Goal: Task Accomplishment & Management: Complete application form

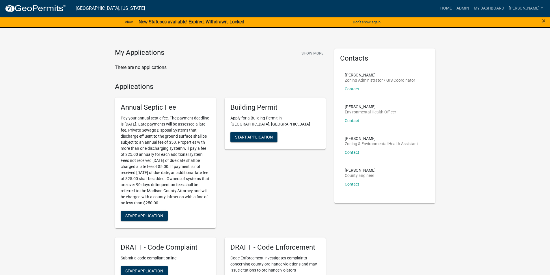
click at [466, 7] on link "Admin" at bounding box center [462, 8] width 17 height 11
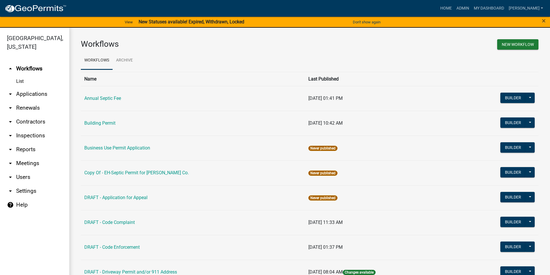
click at [29, 87] on link "arrow_drop_down Applications" at bounding box center [34, 94] width 69 height 14
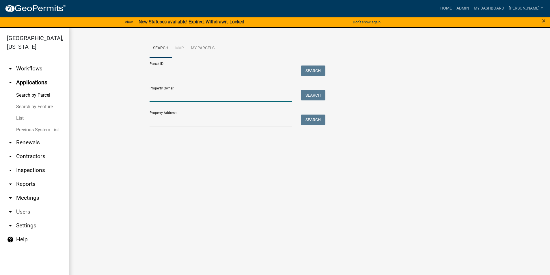
click at [178, 101] on input "Property Owner:" at bounding box center [221, 96] width 143 height 12
drag, startPoint x: 187, startPoint y: 99, endPoint x: 154, endPoint y: 100, distance: 32.3
click at [154, 100] on input "logamarcino" at bounding box center [221, 96] width 143 height 12
click at [184, 97] on input "logamarcino" at bounding box center [221, 96] width 143 height 12
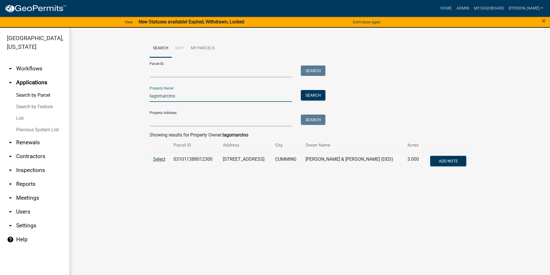
type input "lagomarcino"
click at [161, 161] on span "Select" at bounding box center [159, 158] width 12 height 5
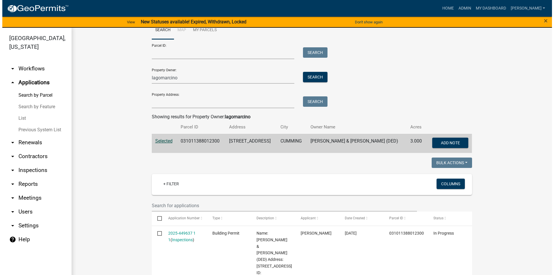
scroll to position [115, 0]
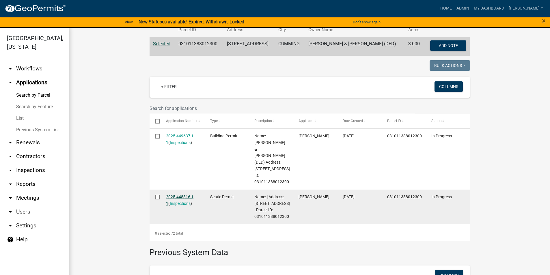
click at [178, 195] on link "2025-448816 1 1" at bounding box center [179, 200] width 27 height 11
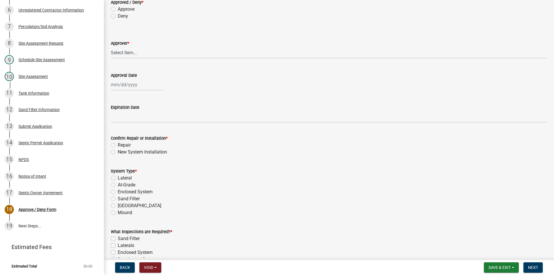
scroll to position [58, 0]
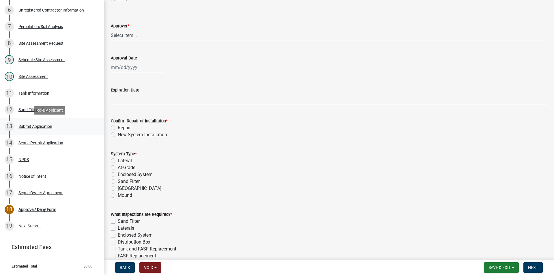
click at [40, 127] on div "Submit Application" at bounding box center [35, 126] width 34 height 4
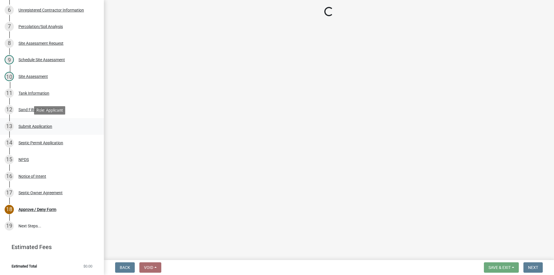
scroll to position [0, 0]
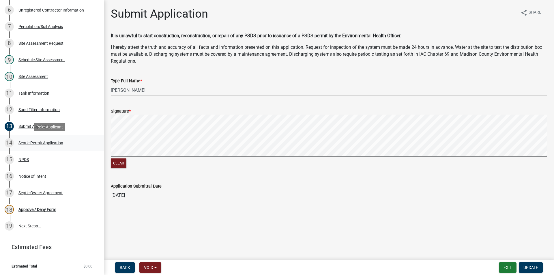
click at [46, 141] on div "Septic Permit Application" at bounding box center [40, 143] width 45 height 4
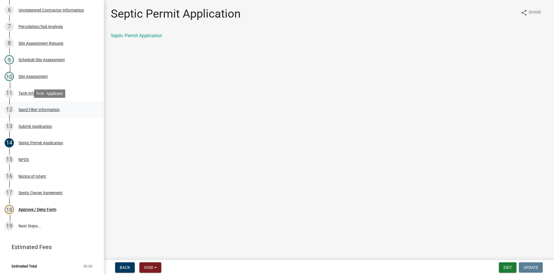
click at [35, 111] on div "Sand Filter Information" at bounding box center [38, 110] width 41 height 4
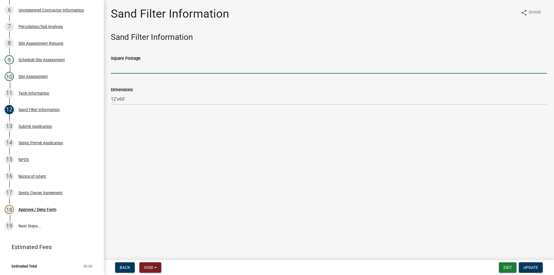
click at [122, 71] on input "Square Footage" at bounding box center [329, 68] width 437 height 12
type input "720"
click at [535, 267] on span "Update" at bounding box center [531, 267] width 15 height 5
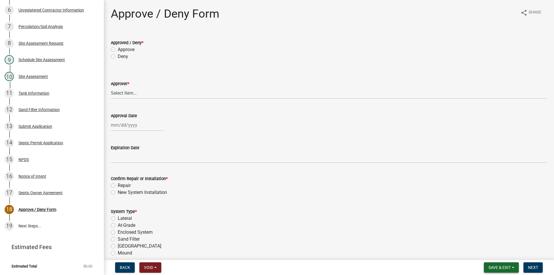
click at [502, 267] on span "Save & Exit" at bounding box center [500, 267] width 22 height 5
click at [491, 244] on button "Save" at bounding box center [496, 239] width 46 height 14
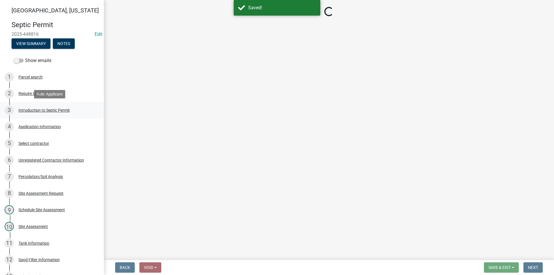
click at [34, 110] on div "Introduction to Septic Permit" at bounding box center [43, 110] width 51 height 4
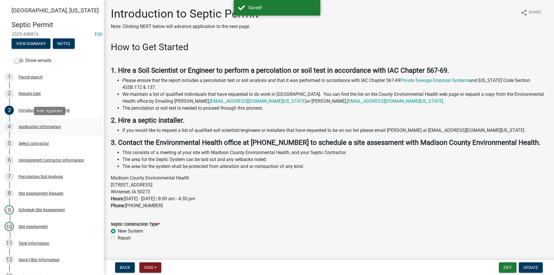
click at [38, 125] on div "Application Information" at bounding box center [39, 127] width 42 height 4
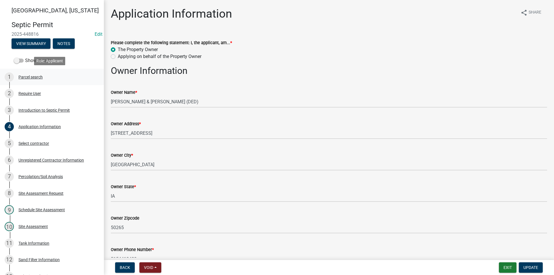
click at [32, 78] on div "Parcel search" at bounding box center [30, 77] width 24 height 4
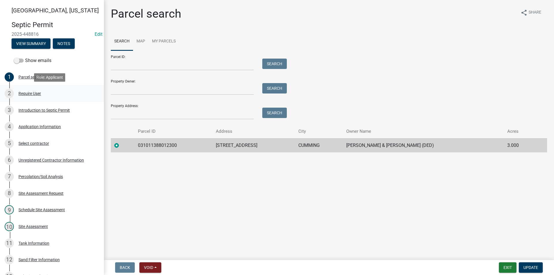
click at [40, 93] on div "Require User" at bounding box center [29, 94] width 23 height 4
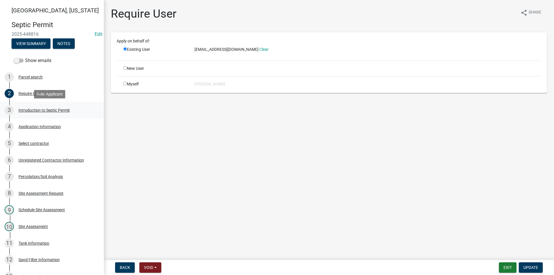
click at [43, 109] on div "Introduction to Septic Permit" at bounding box center [43, 110] width 51 height 4
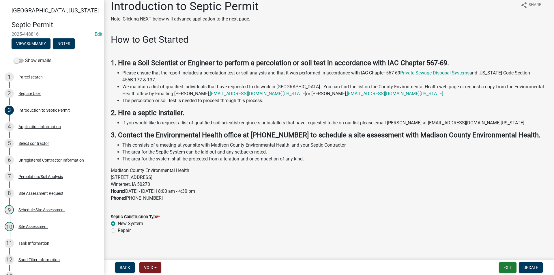
scroll to position [12, 0]
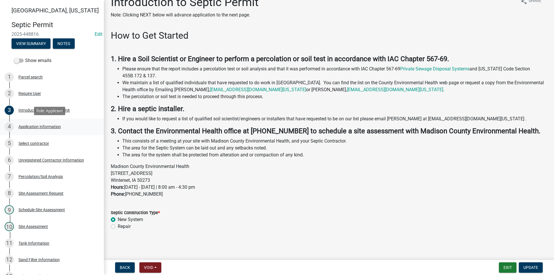
click at [43, 125] on div "Application Information" at bounding box center [39, 127] width 42 height 4
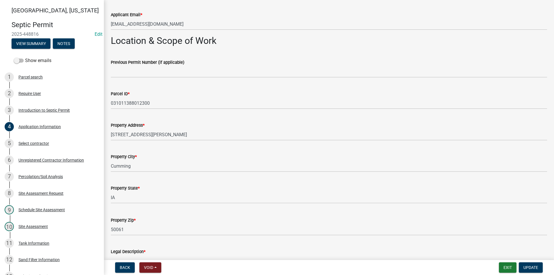
scroll to position [404, 0]
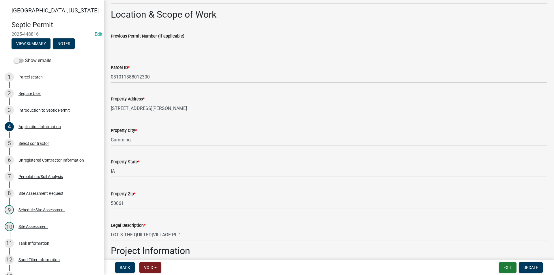
drag, startPoint x: 141, startPoint y: 109, endPoint x: 110, endPoint y: 109, distance: 31.5
click at [110, 109] on div "Property Address * 1297 Warren Ave" at bounding box center [329, 100] width 445 height 27
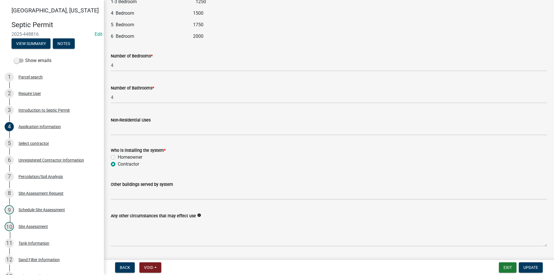
scroll to position [738, 0]
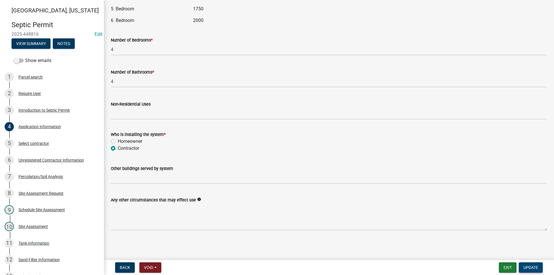
type input "3392 128th Ct."
click at [529, 267] on span "Update" at bounding box center [531, 267] width 15 height 5
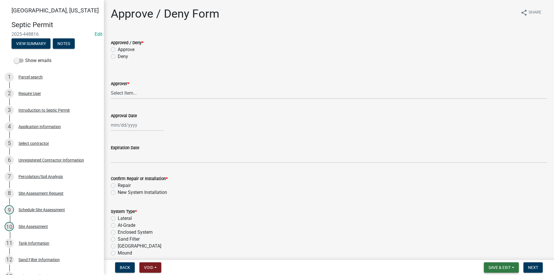
click at [497, 266] on span "Save & Exit" at bounding box center [500, 267] width 22 height 5
click at [491, 241] on button "Save" at bounding box center [496, 239] width 46 height 14
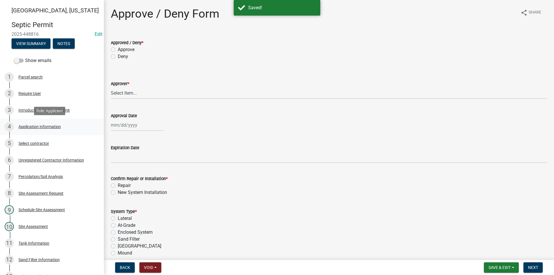
click at [33, 127] on div "Application Information" at bounding box center [39, 127] width 42 height 4
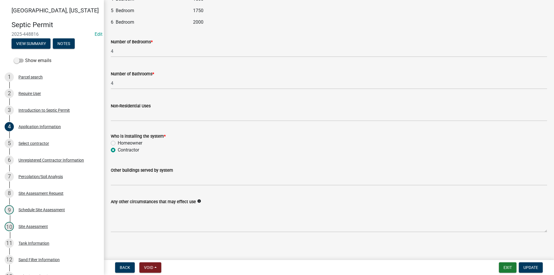
scroll to position [738, 0]
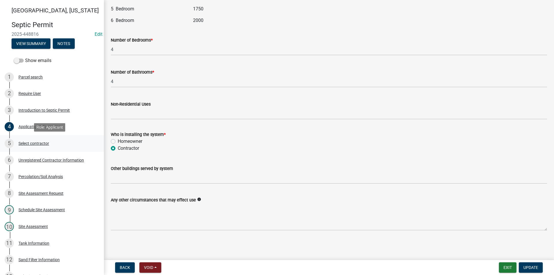
click at [48, 146] on div "5 Select contractor" at bounding box center [50, 143] width 90 height 9
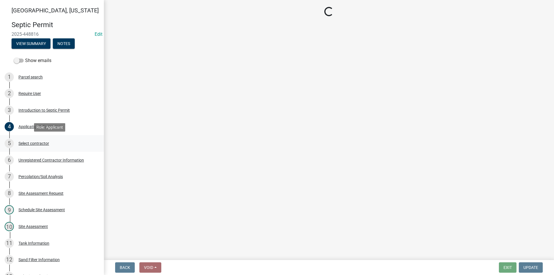
scroll to position [0, 0]
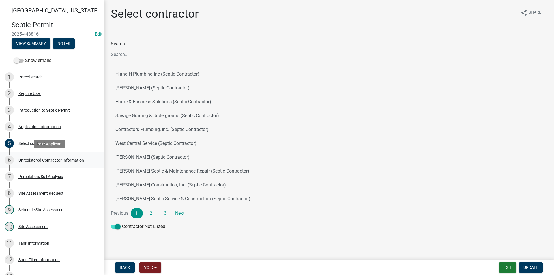
click at [48, 159] on div "Unregistered Contractor Information" at bounding box center [51, 160] width 66 height 4
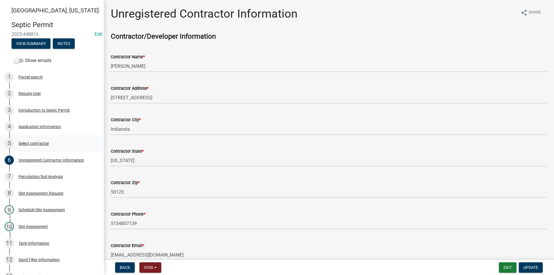
click at [27, 143] on div "Select contractor" at bounding box center [33, 143] width 31 height 4
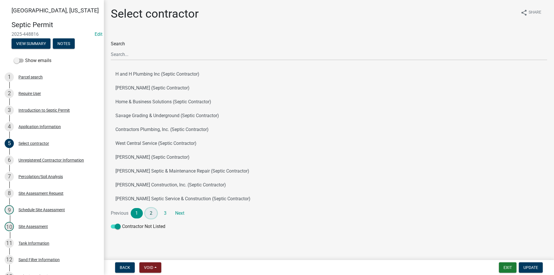
click at [150, 214] on link "2" at bounding box center [151, 213] width 12 height 10
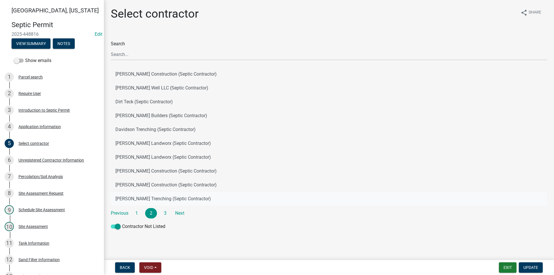
click at [151, 201] on button "Moffitt Trenching (Septic Contractor)" at bounding box center [329, 199] width 437 height 14
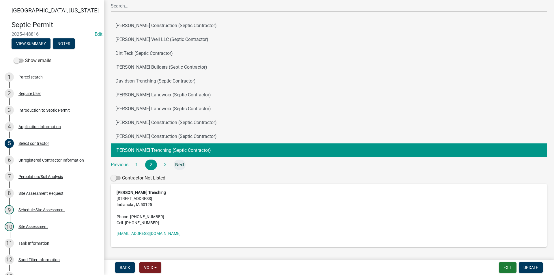
scroll to position [58, 0]
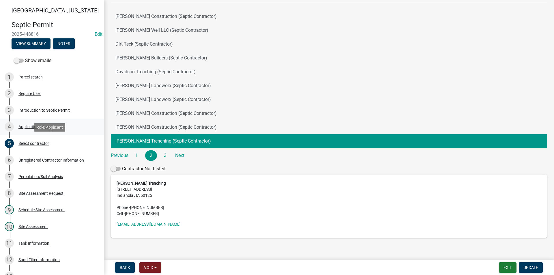
click at [33, 134] on link "4 Application Information" at bounding box center [52, 127] width 104 height 17
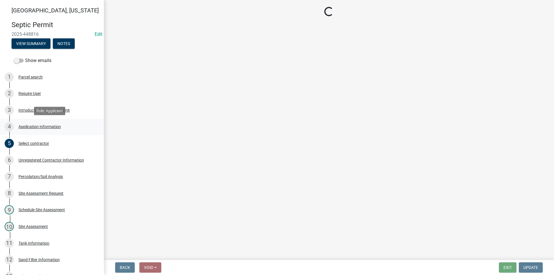
scroll to position [0, 0]
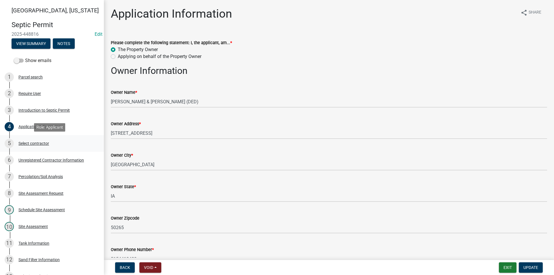
click at [34, 145] on div "Select contractor" at bounding box center [33, 143] width 31 height 4
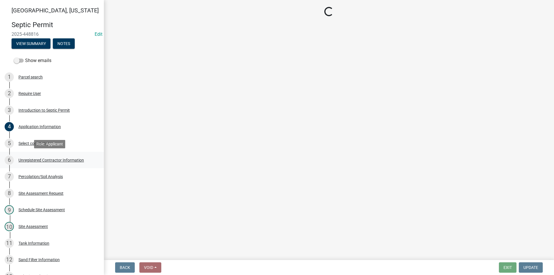
click at [39, 159] on div "Unregistered Contractor Information" at bounding box center [51, 160] width 66 height 4
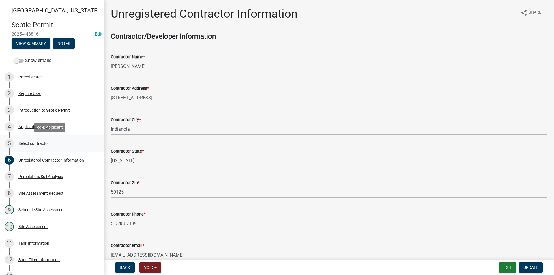
click at [31, 143] on div "Select contractor" at bounding box center [33, 143] width 31 height 4
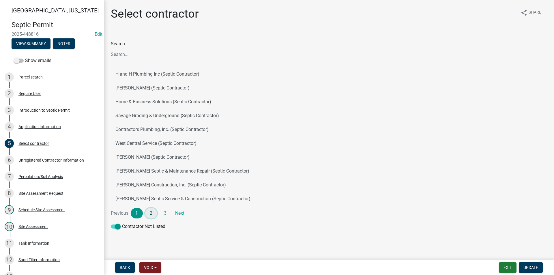
click at [152, 215] on link "2" at bounding box center [151, 213] width 12 height 10
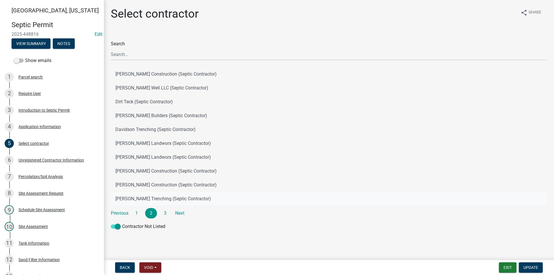
click at [148, 201] on button "Moffitt Trenching (Septic Contractor)" at bounding box center [329, 199] width 437 height 14
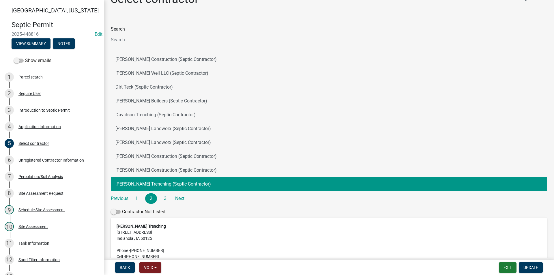
scroll to position [29, 0]
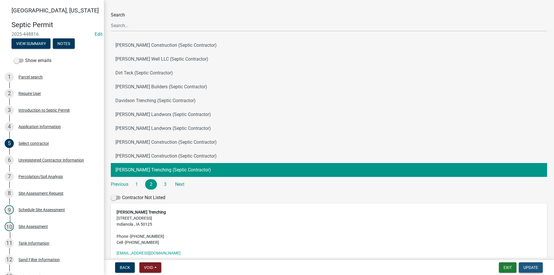
click at [529, 267] on span "Update" at bounding box center [531, 267] width 15 height 5
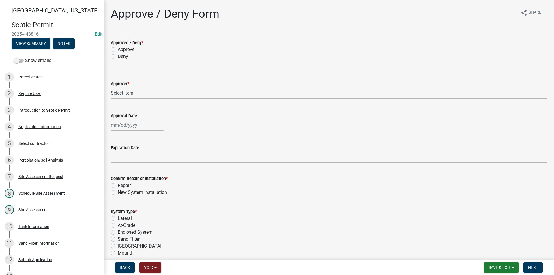
click at [432, 269] on div "Back Void Withdraw Lock Expire Void Save & Exit Save Save & Exit Next" at bounding box center [329, 267] width 441 height 10
click at [497, 265] on span "Save & Exit" at bounding box center [500, 267] width 22 height 5
click at [487, 243] on button "Save" at bounding box center [496, 239] width 46 height 14
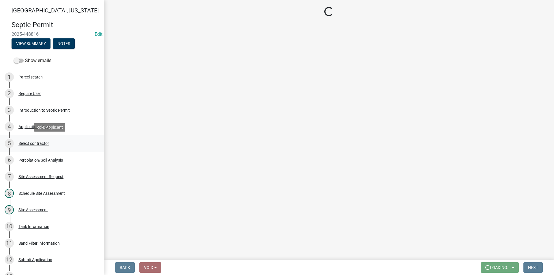
click at [34, 146] on div "5 Select contractor" at bounding box center [50, 143] width 90 height 9
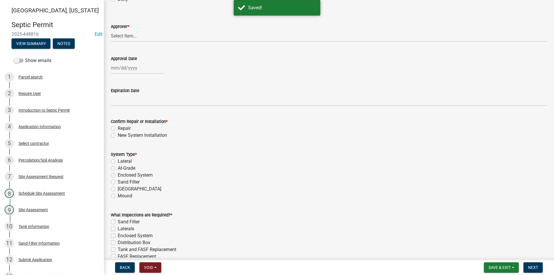
scroll to position [58, 0]
click at [32, 142] on div "Select contractor" at bounding box center [33, 143] width 31 height 4
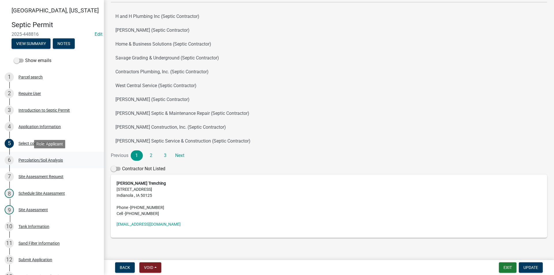
click at [38, 161] on div "Percolation/Soil Analysis" at bounding box center [40, 160] width 44 height 4
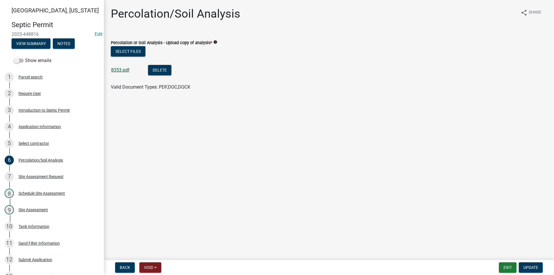
click at [119, 72] on link "8353.pdf" at bounding box center [120, 69] width 18 height 5
click at [39, 225] on div "Tank Information" at bounding box center [33, 227] width 31 height 4
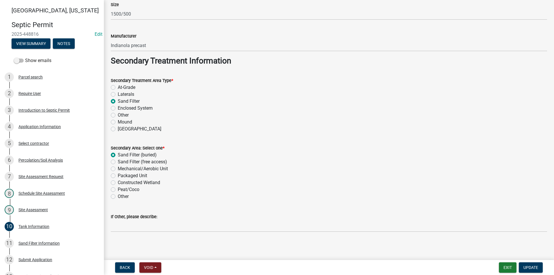
scroll to position [428, 0]
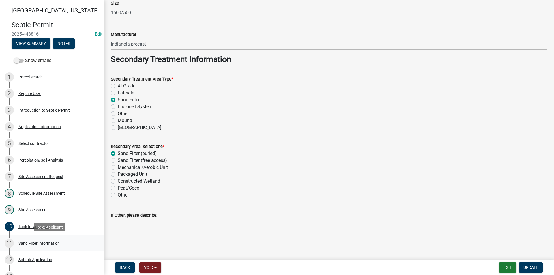
click at [27, 243] on div "Sand Filter Information" at bounding box center [38, 243] width 41 height 4
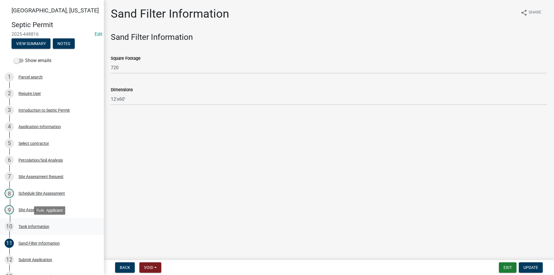
click at [38, 229] on div "10 Tank Information" at bounding box center [50, 226] width 90 height 9
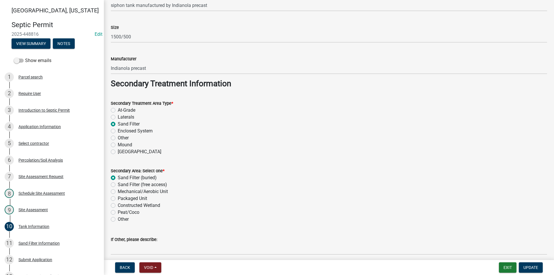
scroll to position [428, 0]
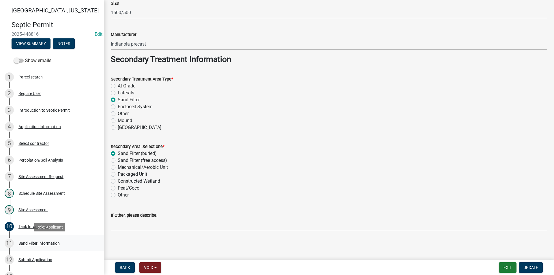
click at [42, 242] on div "Sand Filter Information" at bounding box center [38, 243] width 41 height 4
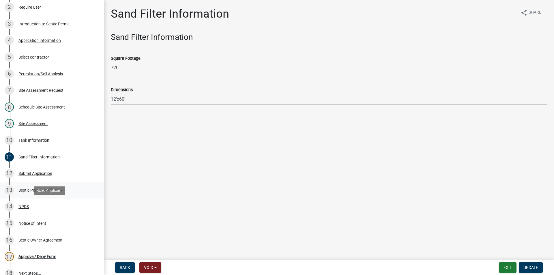
scroll to position [87, 0]
click at [33, 171] on div "Submit Application" at bounding box center [35, 173] width 34 height 4
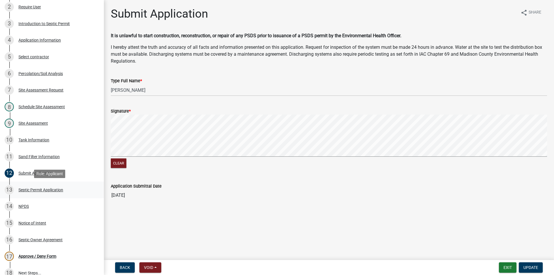
click at [35, 193] on div "13 Septic Permit Application" at bounding box center [50, 189] width 90 height 9
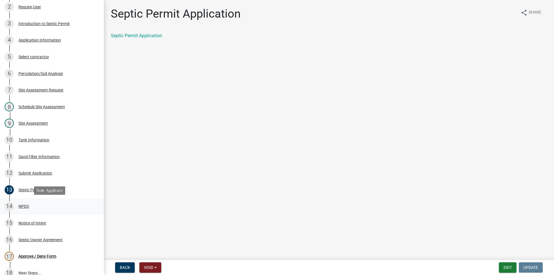
click at [28, 207] on div "NPDS" at bounding box center [23, 206] width 10 height 4
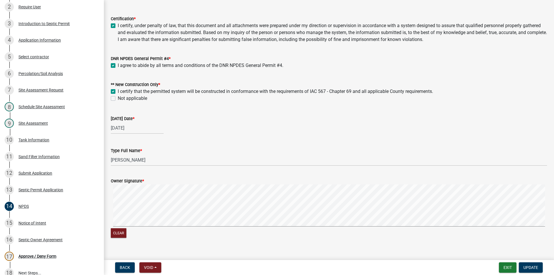
scroll to position [49, 0]
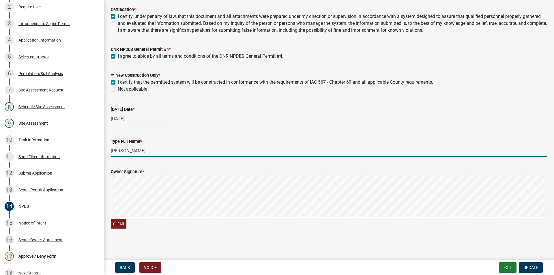
click at [158, 150] on input "Teresa LagomarcinoT" at bounding box center [329, 151] width 437 height 12
type input "Teresa Lagomarcino"
click at [531, 266] on span "Update" at bounding box center [531, 267] width 15 height 5
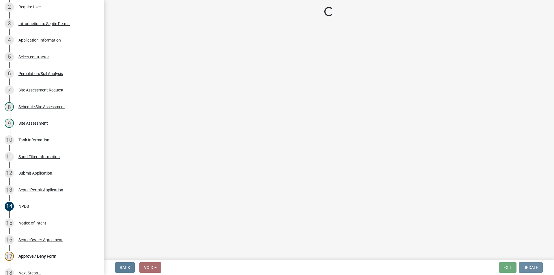
scroll to position [0, 0]
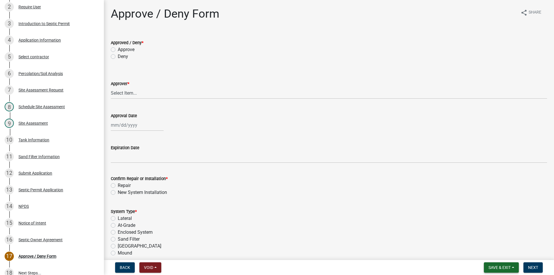
click at [504, 267] on span "Save & Exit" at bounding box center [500, 267] width 22 height 5
click at [493, 241] on button "Save" at bounding box center [496, 239] width 46 height 14
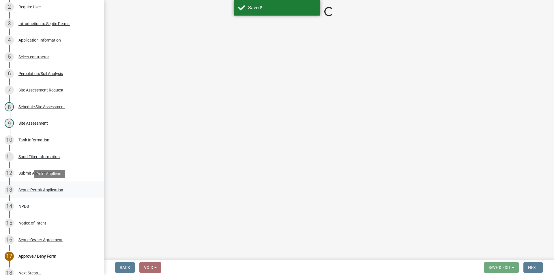
click at [32, 190] on div "Septic Permit Application" at bounding box center [40, 190] width 45 height 4
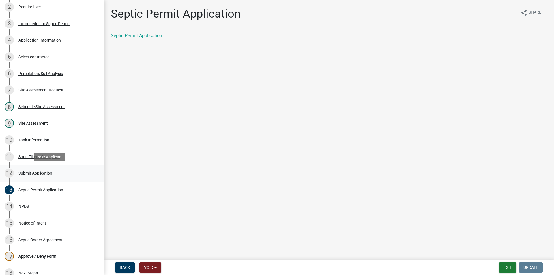
click at [33, 176] on div "12 Submit Application" at bounding box center [50, 173] width 90 height 9
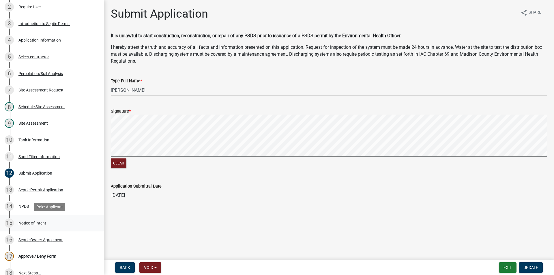
click at [33, 222] on div "Notice of Intent" at bounding box center [32, 223] width 28 height 4
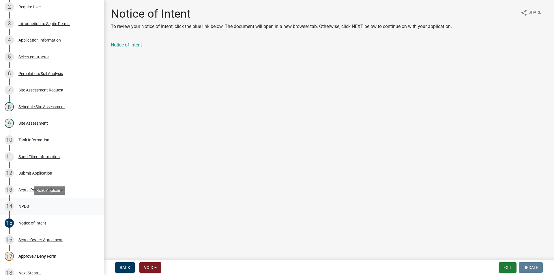
click at [30, 208] on div "14 NPDS" at bounding box center [50, 206] width 90 height 9
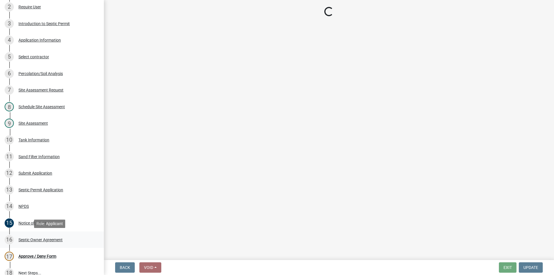
click at [40, 242] on div "16 Septic Owner Agreement" at bounding box center [50, 239] width 90 height 9
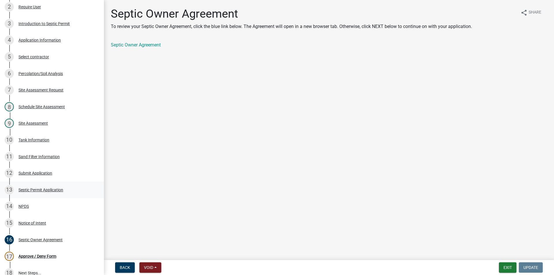
click at [34, 191] on div "Septic Permit Application" at bounding box center [40, 190] width 45 height 4
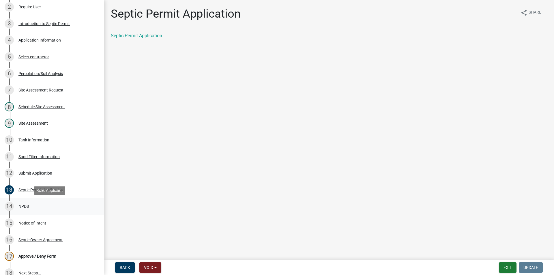
click at [26, 207] on div "NPDS" at bounding box center [23, 206] width 10 height 4
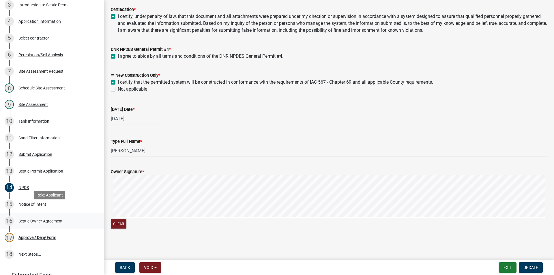
scroll to position [115, 0]
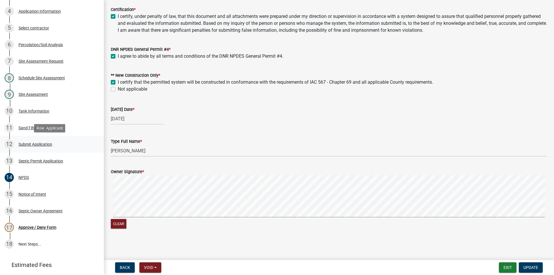
click at [31, 143] on div "Submit Application" at bounding box center [35, 144] width 34 height 4
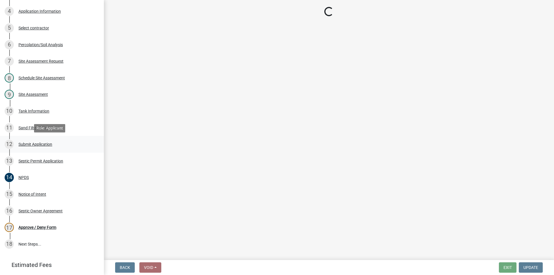
scroll to position [0, 0]
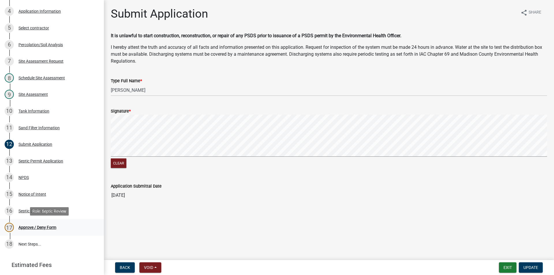
click at [36, 225] on div "Approve / Deny Form" at bounding box center [37, 227] width 38 height 4
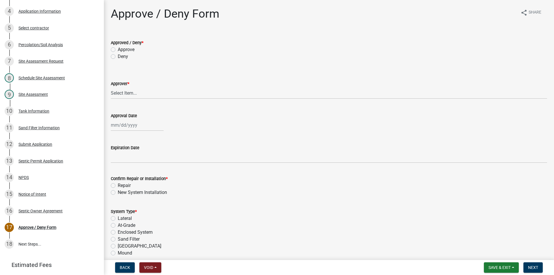
click at [118, 50] on label "Approve" at bounding box center [126, 49] width 17 height 7
click at [118, 50] on input "Approve" at bounding box center [120, 48] width 4 height 4
radio input "true"
click at [123, 94] on select "Select Item... Ryan Hobart Andrew Hornback Tina Burk" at bounding box center [329, 93] width 437 height 12
click at [111, 87] on select "Select Item... Ryan Hobart Andrew Hornback Tina Burk" at bounding box center [329, 93] width 437 height 12
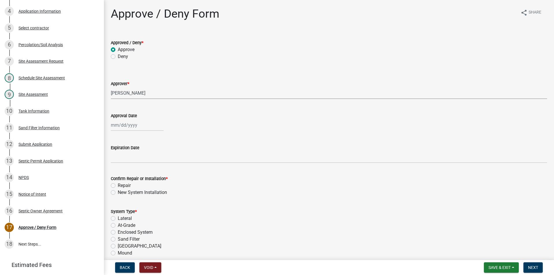
select select "56861a25-cb3f-49bb-89ac-efc302ce7793"
click at [125, 126] on div at bounding box center [137, 125] width 53 height 12
select select "8"
select select "2025"
click at [141, 184] on div "21" at bounding box center [144, 183] width 9 height 9
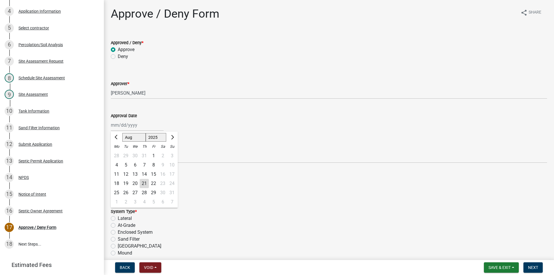
type input "08/21/2025"
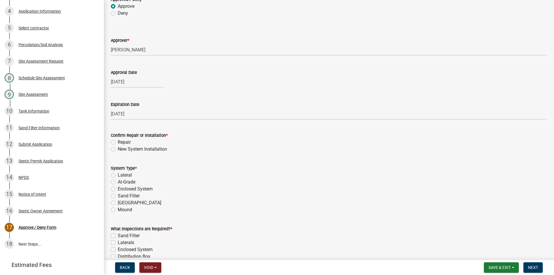
scroll to position [58, 0]
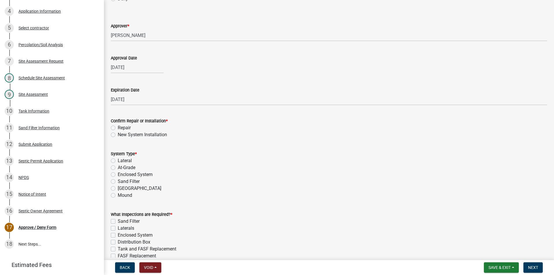
click at [118, 133] on label "New System Installation" at bounding box center [142, 134] width 49 height 7
click at [118, 133] on input "New System Installation" at bounding box center [120, 133] width 4 height 4
radio input "true"
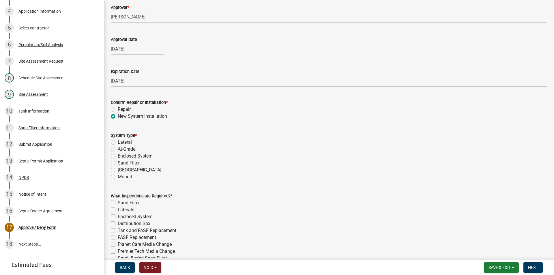
scroll to position [87, 0]
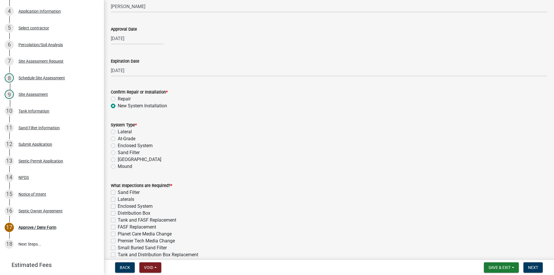
click at [118, 153] on label "Sand Filter" at bounding box center [129, 152] width 22 height 7
click at [118, 153] on input "Sand Filter" at bounding box center [120, 151] width 4 height 4
radio input "true"
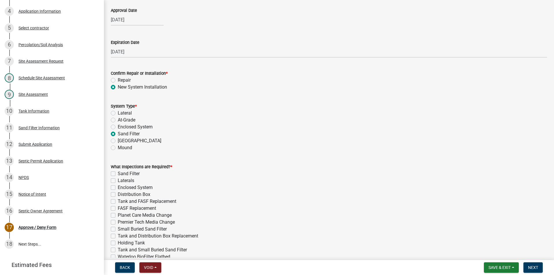
scroll to position [115, 0]
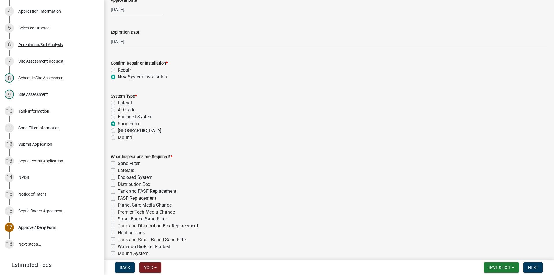
click at [118, 164] on label "Sand Filter" at bounding box center [129, 163] width 22 height 7
click at [118, 164] on input "Sand Filter" at bounding box center [120, 162] width 4 height 4
checkbox input "true"
checkbox input "false"
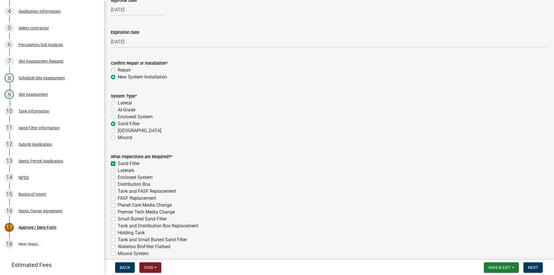
checkbox input "false"
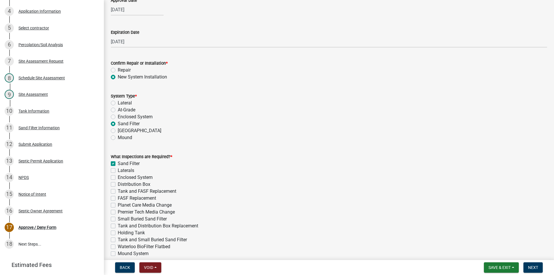
checkbox input "false"
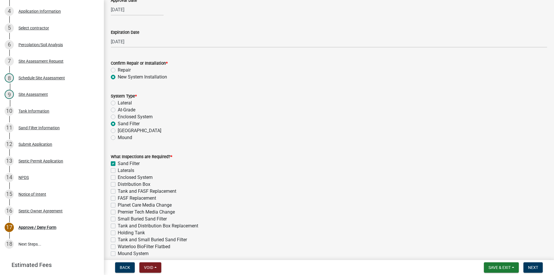
checkbox input "false"
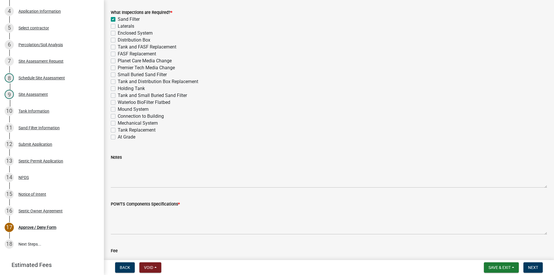
scroll to position [289, 0]
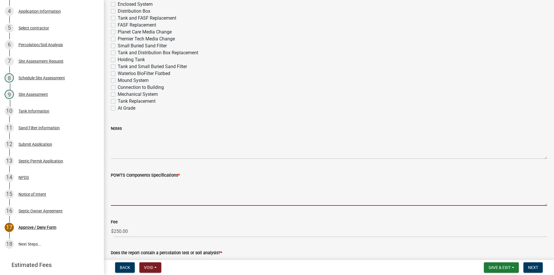
click at [134, 193] on textarea "POWTS Components Specifications *" at bounding box center [329, 192] width 437 height 27
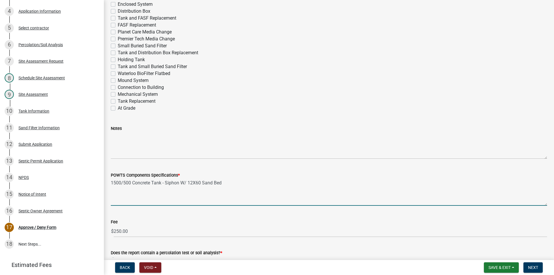
click at [201, 183] on textarea "1500/500 Concrete Tank - Siphon W/ 12X60 Sand Bed" at bounding box center [329, 192] width 437 height 27
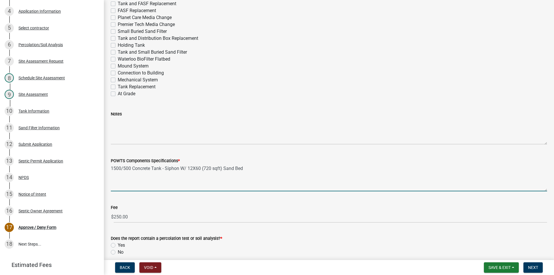
scroll to position [318, 0]
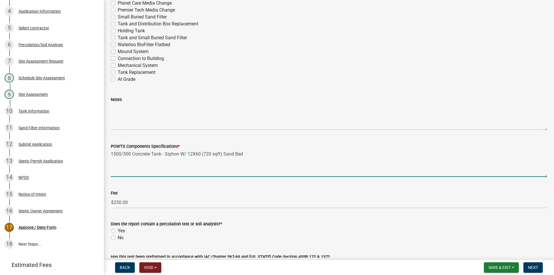
click at [133, 154] on textarea "1500/500 Concrete Tank - Siphon W/ 12X60 (720 sqft) Sand Bed" at bounding box center [329, 163] width 437 height 27
click at [131, 154] on textarea "1500/500 Indianola Precast Concrete Tank - Siphon W/ 12X60 (720 sqft) Sand Bed" at bounding box center [329, 163] width 437 height 27
click at [238, 155] on textarea "1500/500 Gal Indianola Precast Concrete Tank - Siphon W/ 12X60 (720 sqft) Sand …" at bounding box center [329, 163] width 437 height 27
click at [246, 154] on textarea "1500/500 Gal Indianola Precast Concrete Tank - Siphon W/ 12'X60 (720 sqft) Sand…" at bounding box center [329, 163] width 437 height 27
click at [289, 155] on textarea "1500/500 Gal Indianola Precast Concrete Tank - Siphon W/ 12'X60' (720 sqft) San…" at bounding box center [329, 163] width 437 height 27
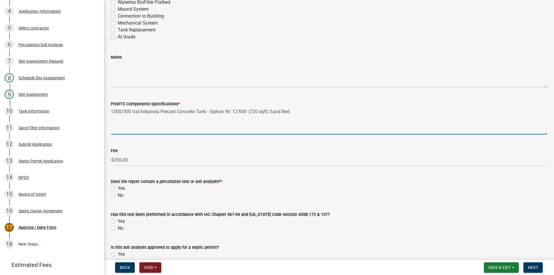
scroll to position [404, 0]
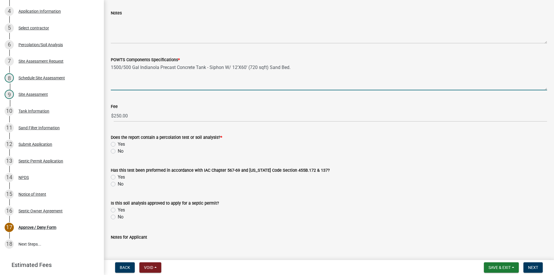
type textarea "1500/500 Gal Indianola Precast Concrete Tank - Siphon W/ 12'X60' (720 sqft) San…"
click at [118, 144] on label "Yes" at bounding box center [121, 144] width 7 height 7
click at [118, 144] on input "Yes" at bounding box center [120, 143] width 4 height 4
radio input "true"
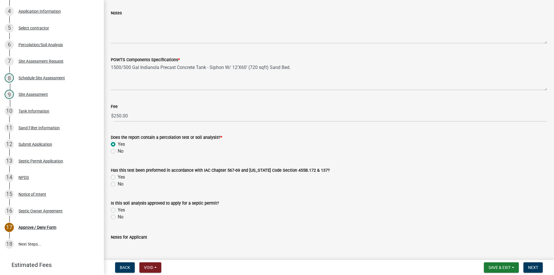
scroll to position [433, 0]
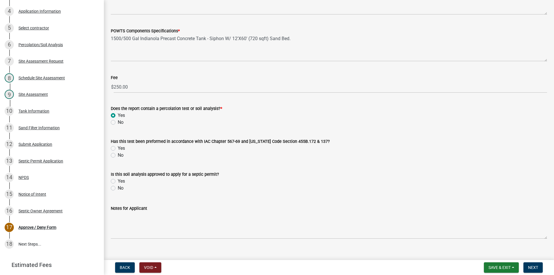
click at [118, 149] on label "Yes" at bounding box center [121, 148] width 7 height 7
click at [118, 149] on input "Yes" at bounding box center [120, 147] width 4 height 4
radio input "true"
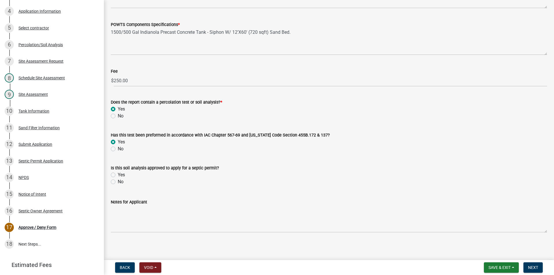
scroll to position [441, 0]
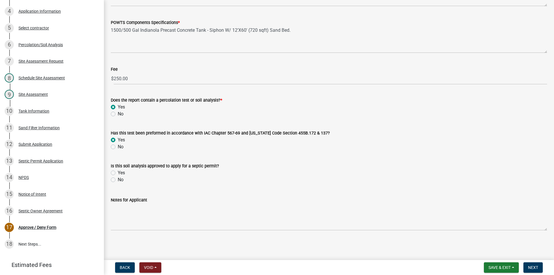
click at [118, 172] on label "Yes" at bounding box center [121, 172] width 7 height 7
click at [118, 172] on input "Yes" at bounding box center [120, 171] width 4 height 4
radio input "true"
click at [532, 267] on span "Next" at bounding box center [533, 267] width 10 height 5
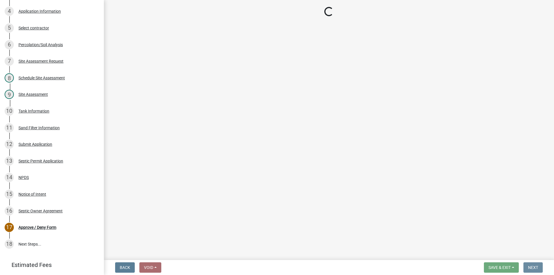
scroll to position [0, 0]
select select "3: 3"
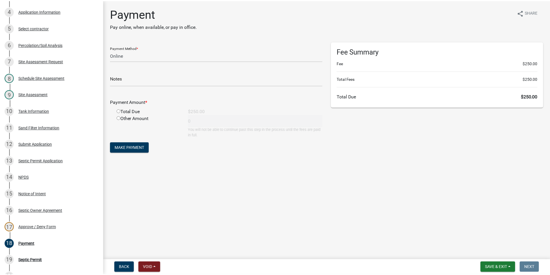
scroll to position [232, 0]
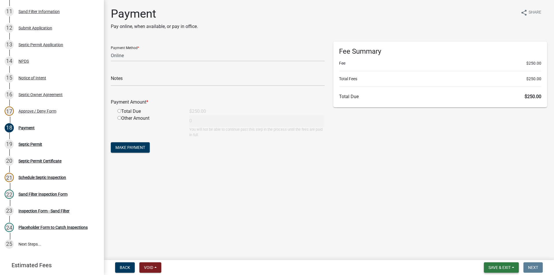
click at [496, 268] on span "Save & Exit" at bounding box center [500, 267] width 22 height 5
click at [490, 254] on button "Save & Exit" at bounding box center [496, 253] width 46 height 14
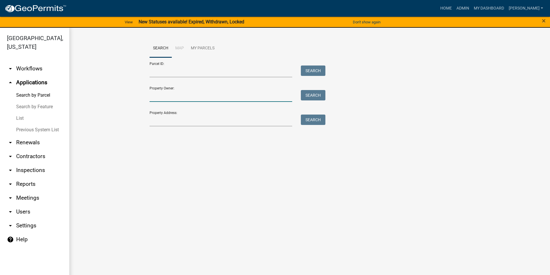
click at [175, 98] on input "Property Owner:" at bounding box center [221, 96] width 143 height 12
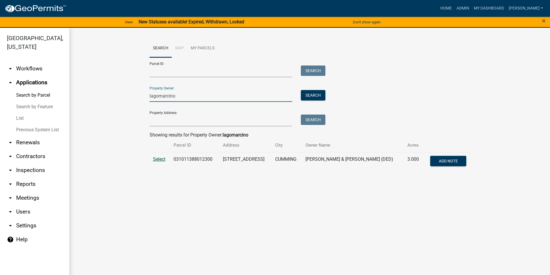
type input "lagomarcino"
click at [156, 161] on span "Select" at bounding box center [159, 158] width 12 height 5
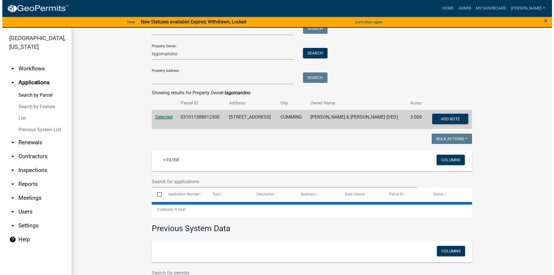
scroll to position [80, 0]
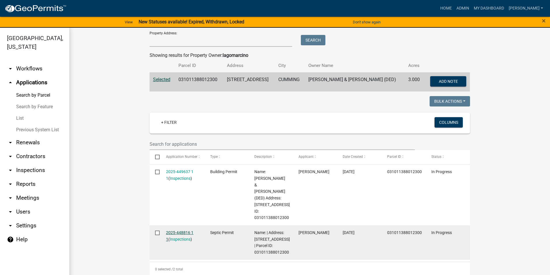
click at [184, 230] on link "2025-448816 1 1" at bounding box center [179, 235] width 27 height 11
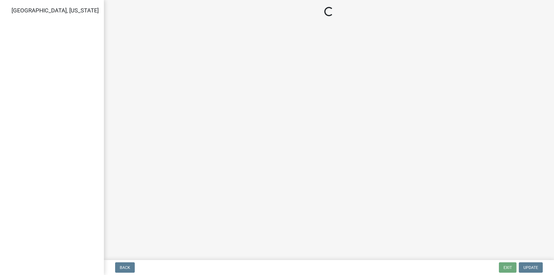
select select "3: 3"
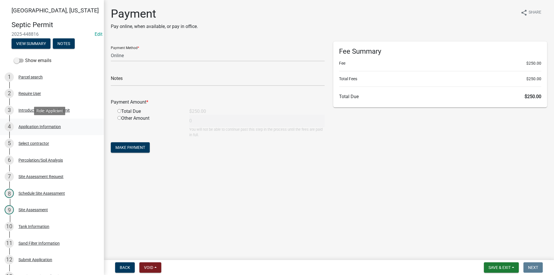
click at [36, 125] on div "Application Information" at bounding box center [39, 127] width 42 height 4
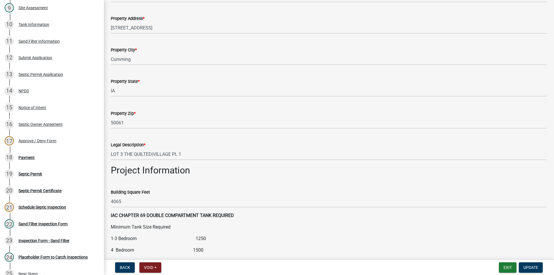
scroll to position [433, 0]
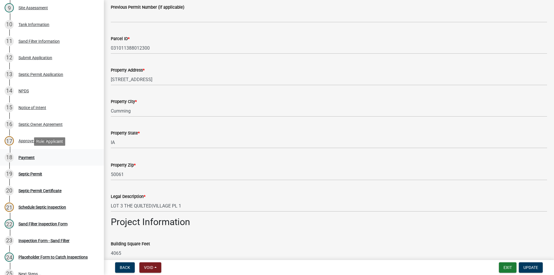
click at [26, 159] on div "Payment" at bounding box center [26, 158] width 16 height 4
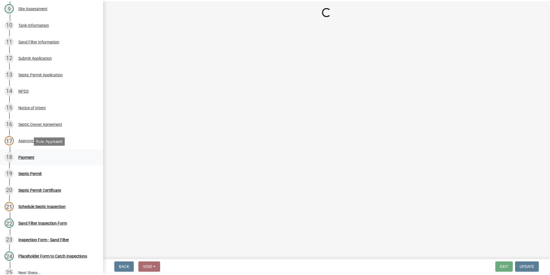
scroll to position [0, 0]
select select "3: 3"
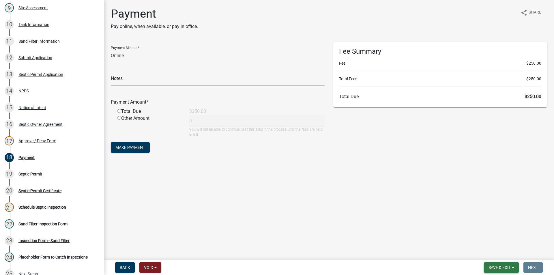
click at [502, 266] on span "Save & Exit" at bounding box center [500, 267] width 22 height 5
click at [496, 254] on button "Save & Exit" at bounding box center [496, 253] width 46 height 14
